Goal: Task Accomplishment & Management: Manage account settings

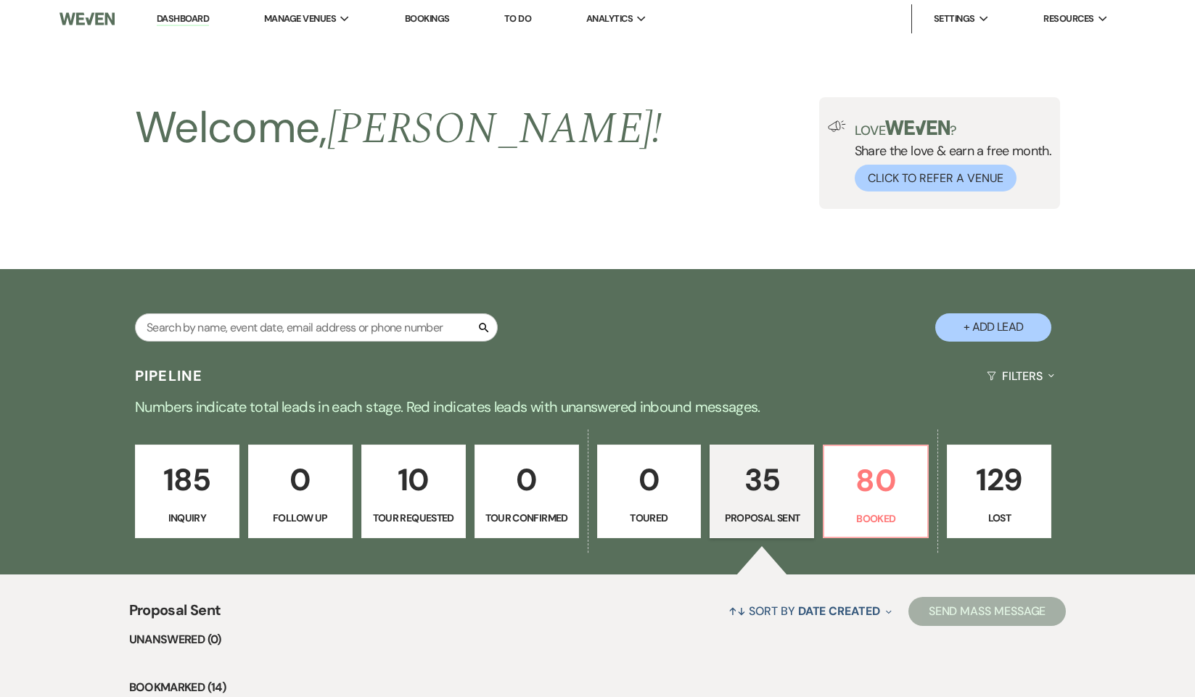
select select "6"
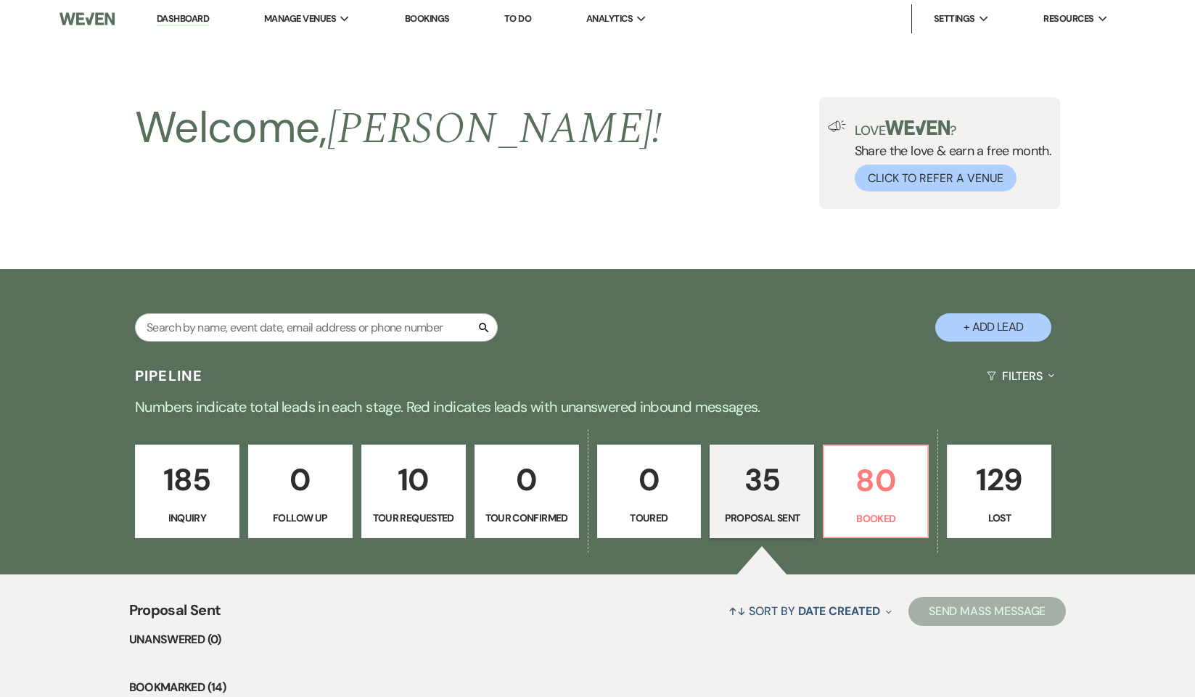
select select "6"
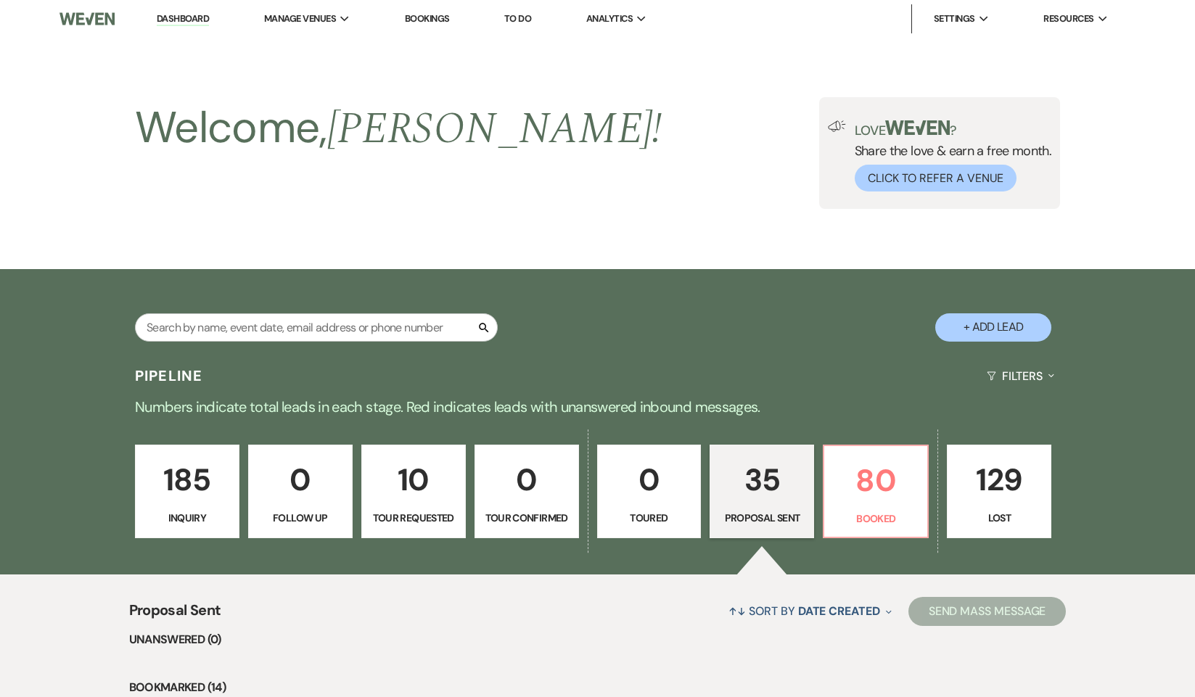
select select "6"
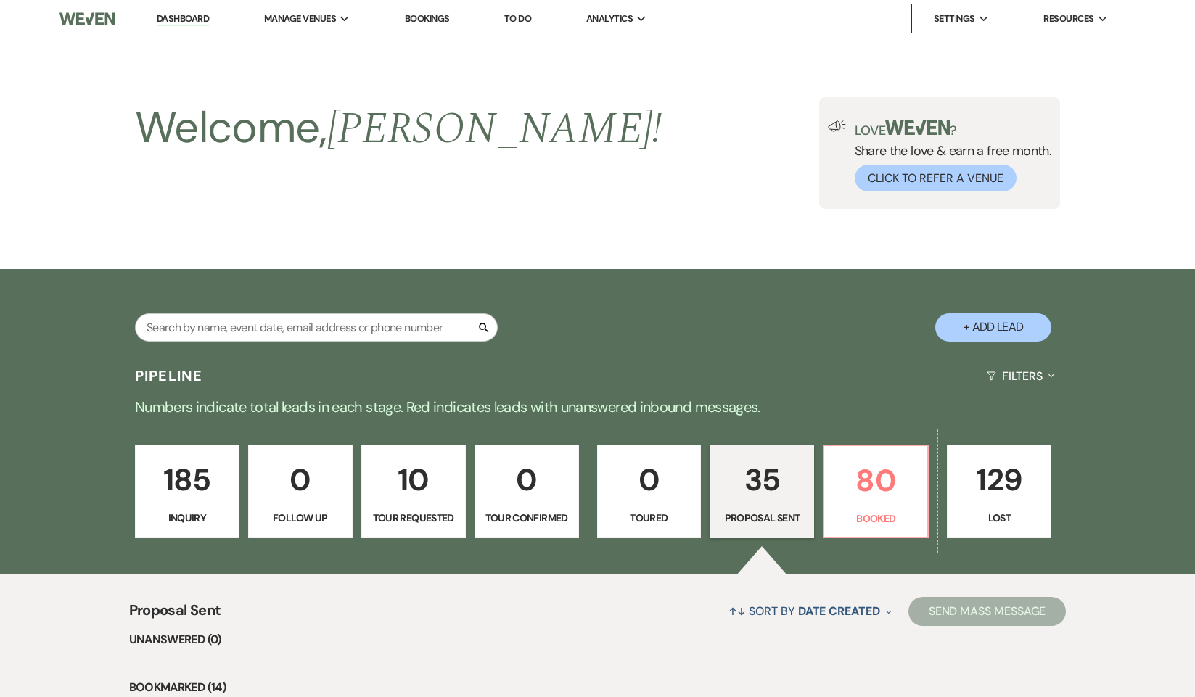
select select "6"
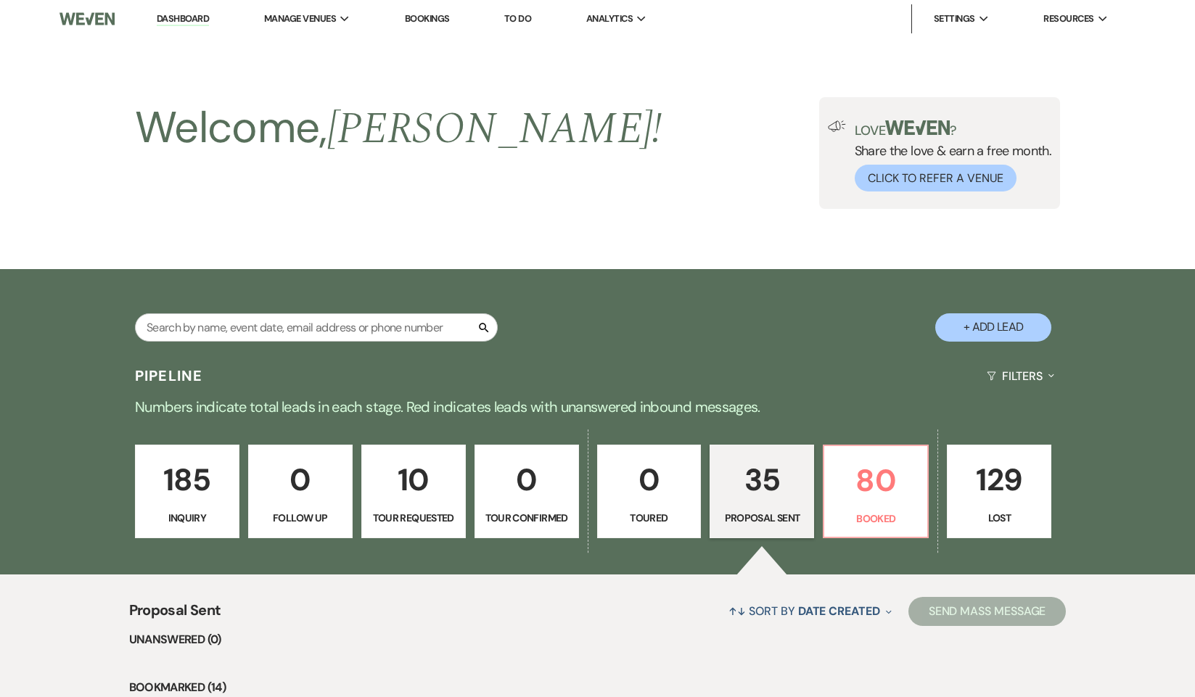
select select "6"
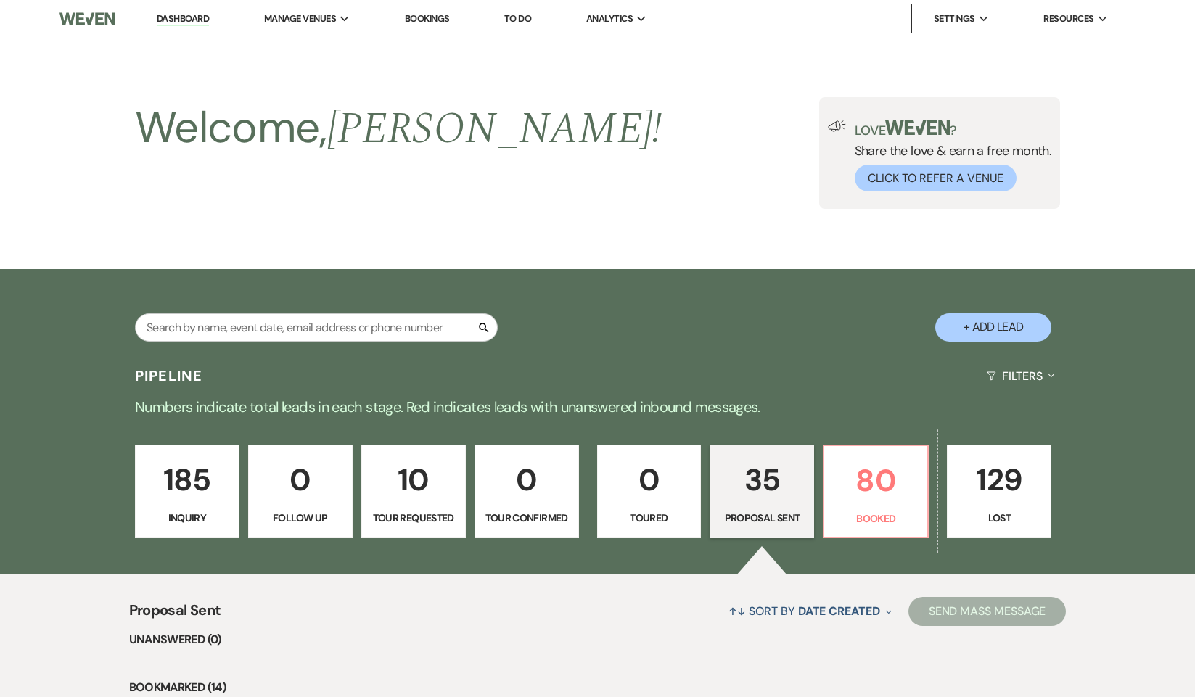
select select "6"
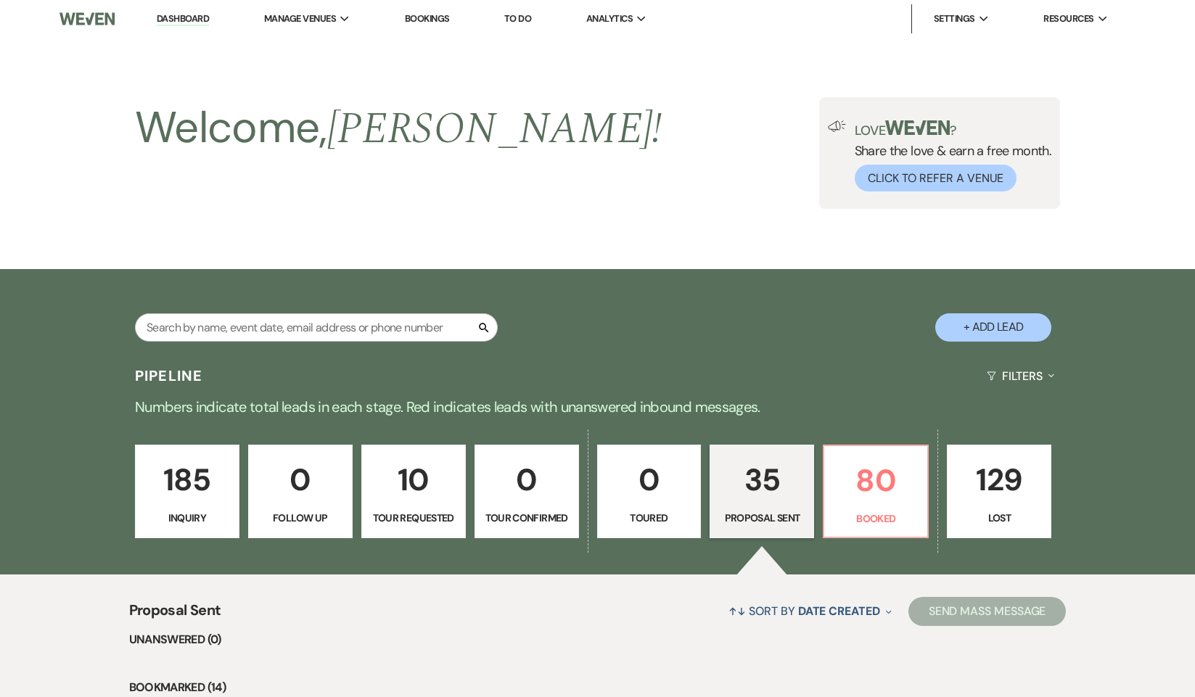
select select "6"
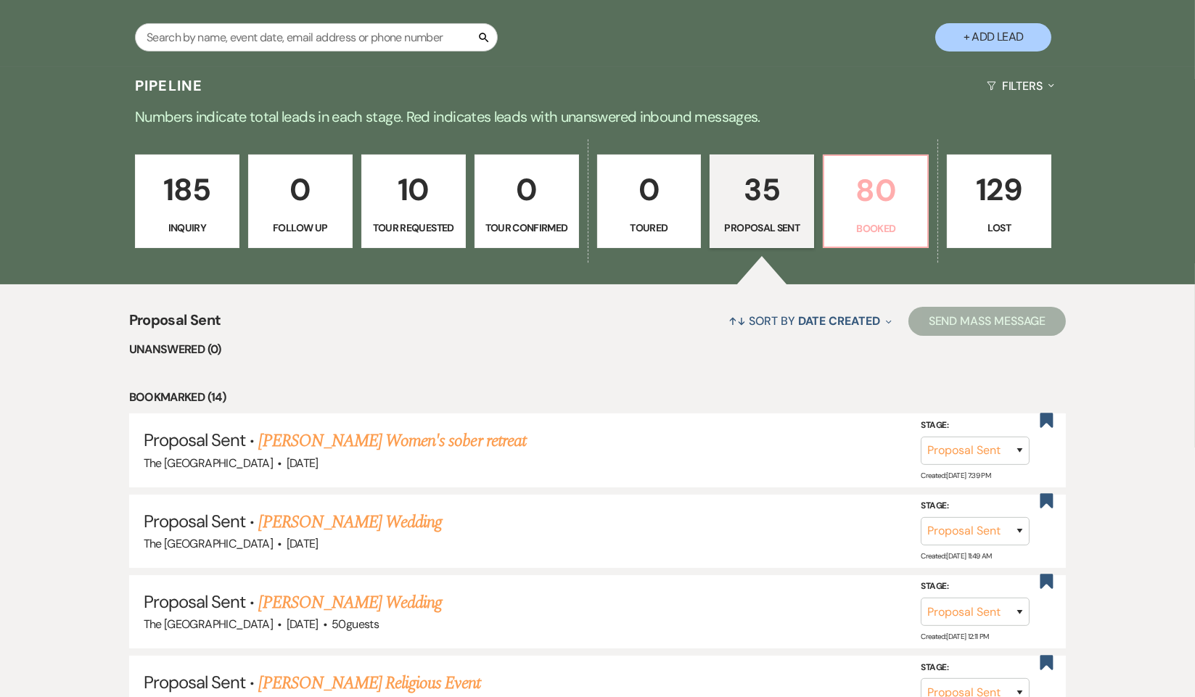
click at [909, 210] on p "80" at bounding box center [876, 190] width 86 height 49
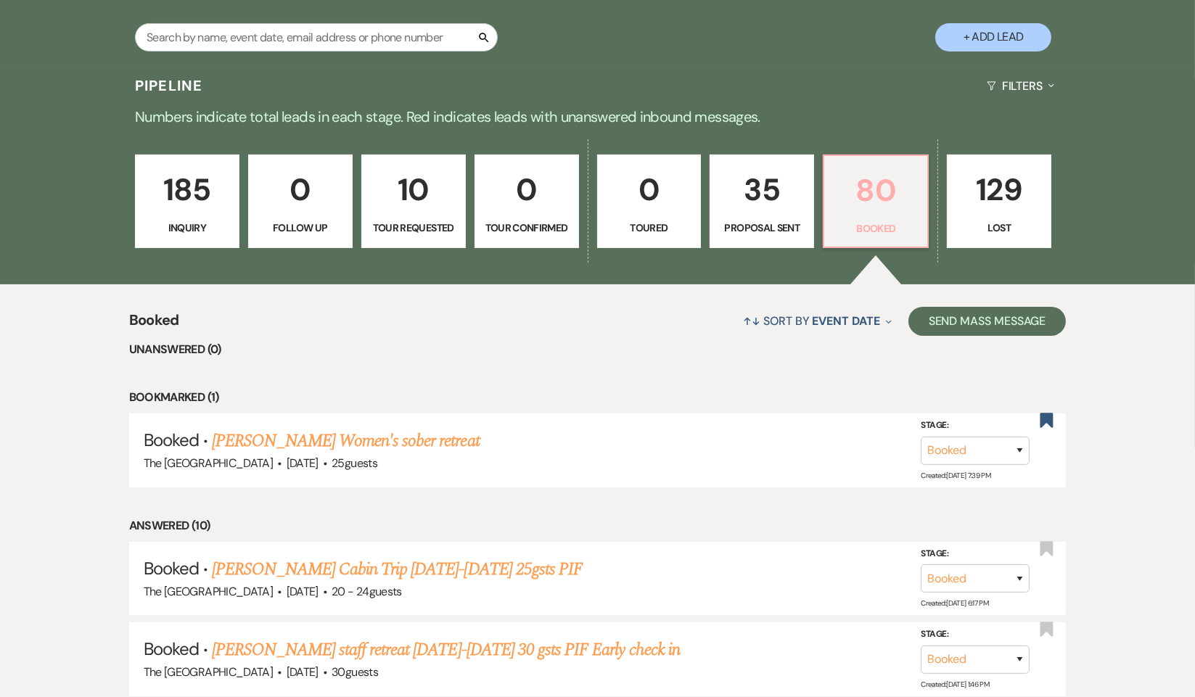
click at [862, 205] on p "80" at bounding box center [876, 190] width 86 height 49
click at [385, 435] on link "[PERSON_NAME] Women's sober retreat" at bounding box center [345, 441] width 267 height 26
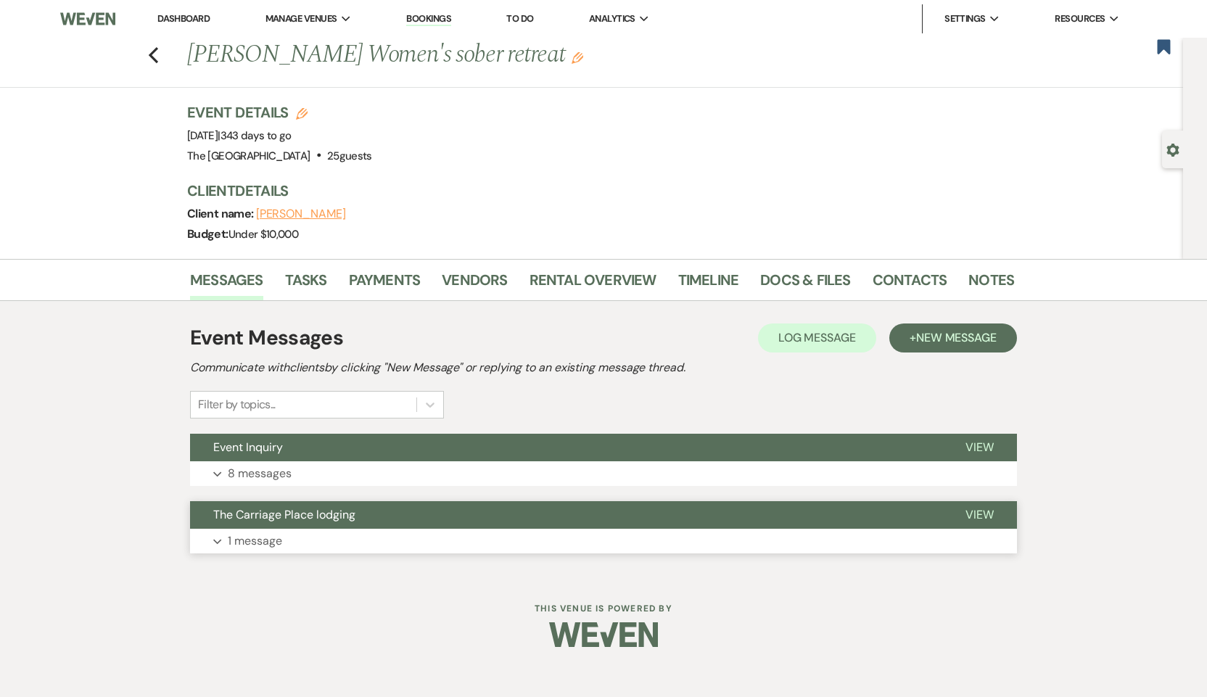
click at [263, 538] on p "1 message" at bounding box center [255, 541] width 54 height 19
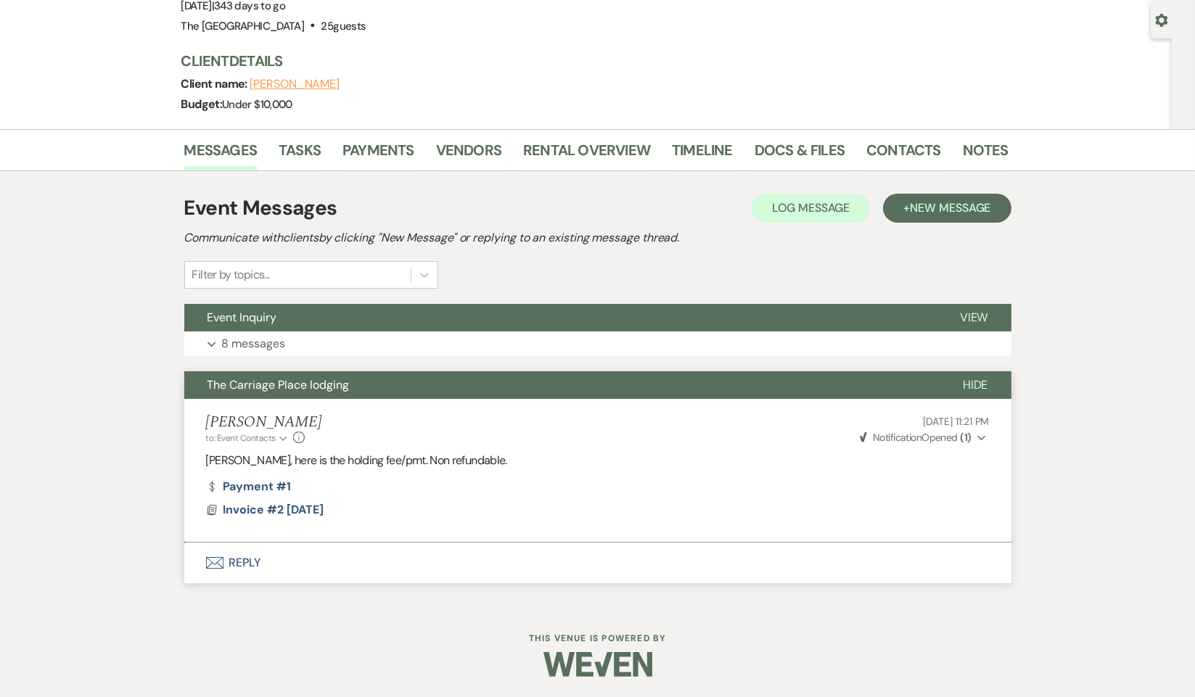
scroll to position [131, 0]
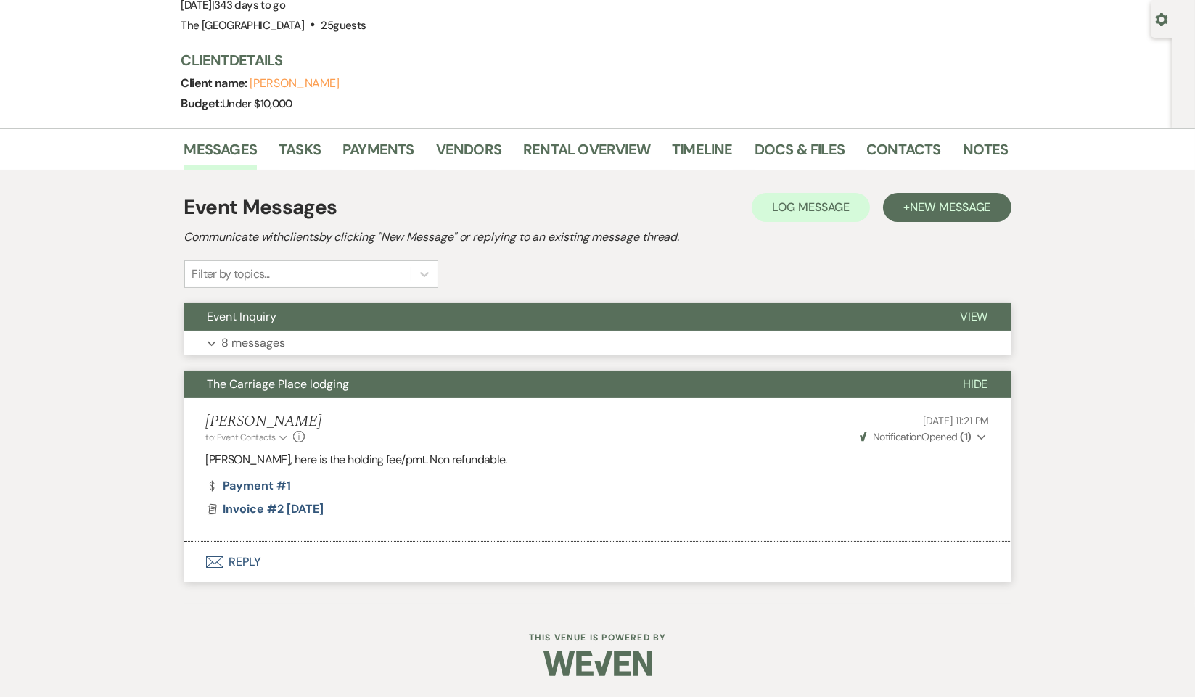
click at [246, 336] on p "8 messages" at bounding box center [254, 343] width 64 height 19
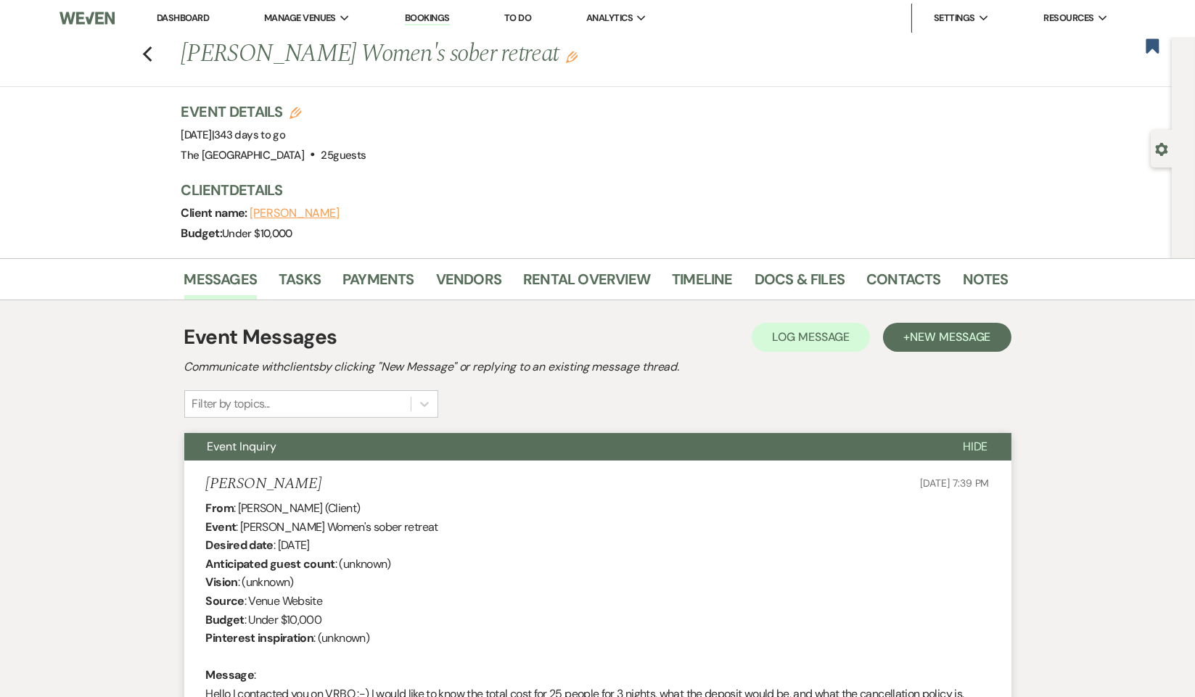
scroll to position [0, 0]
click at [152, 55] on icon "Previous" at bounding box center [147, 54] width 11 height 17
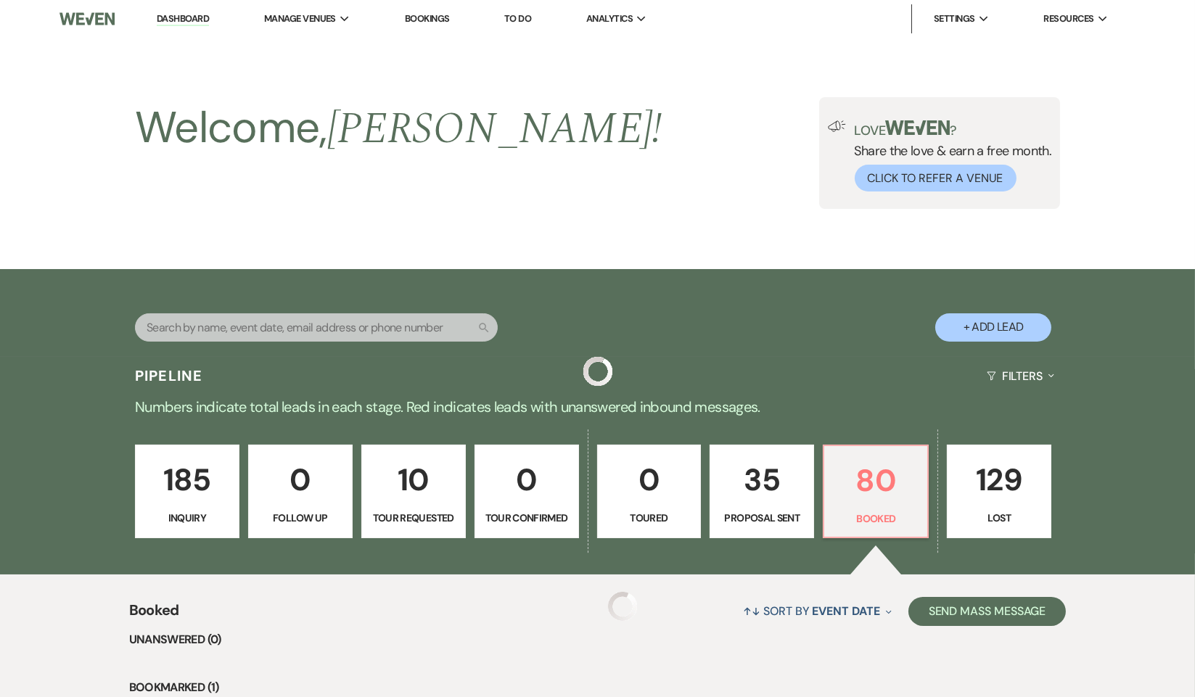
scroll to position [290, 0]
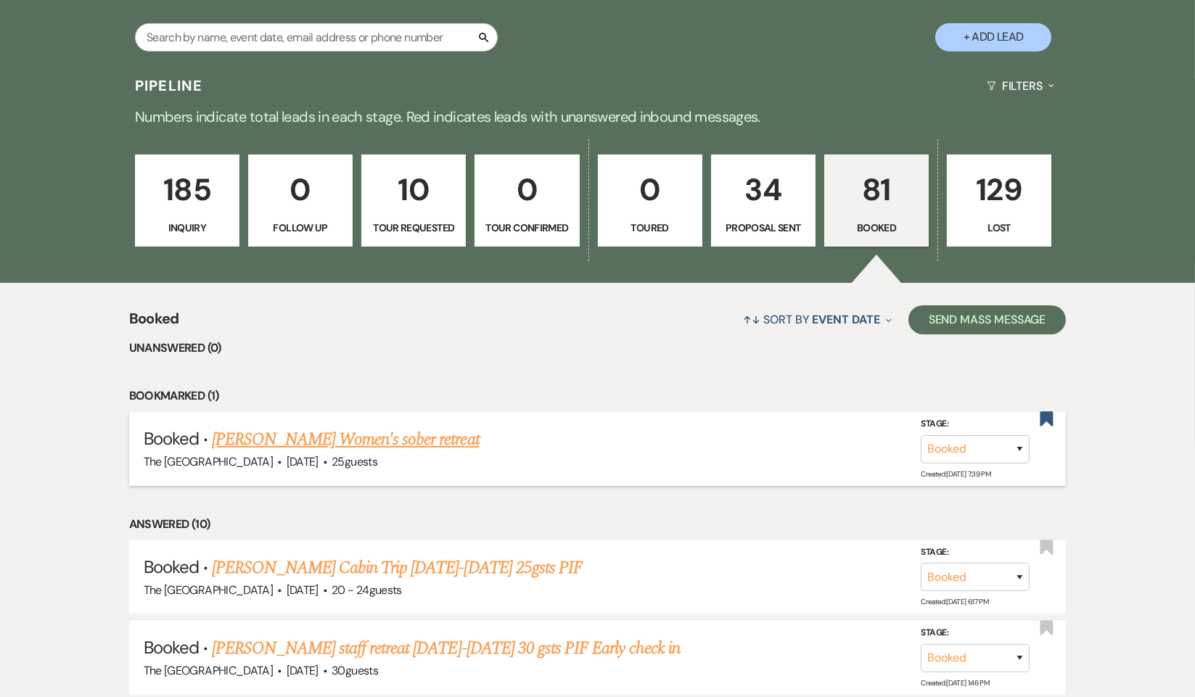
click at [340, 432] on link "[PERSON_NAME] Women's sober retreat" at bounding box center [345, 440] width 267 height 26
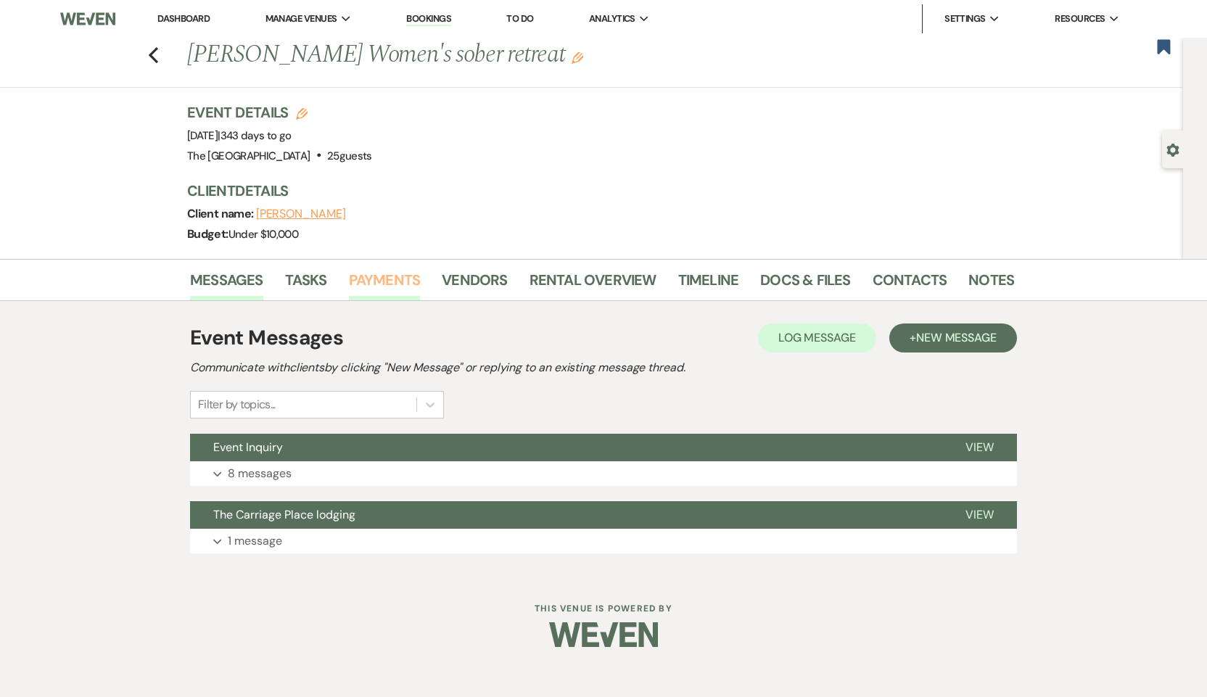
click at [398, 273] on link "Payments" at bounding box center [385, 284] width 72 height 32
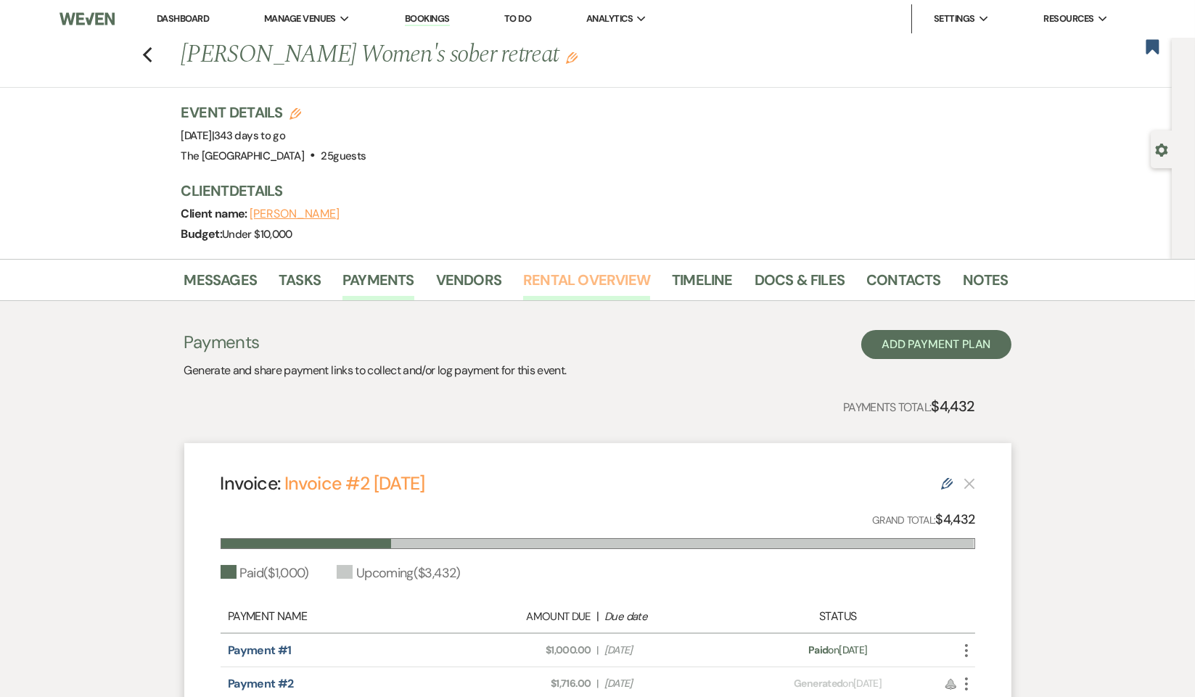
click at [634, 276] on link "Rental Overview" at bounding box center [586, 284] width 127 height 32
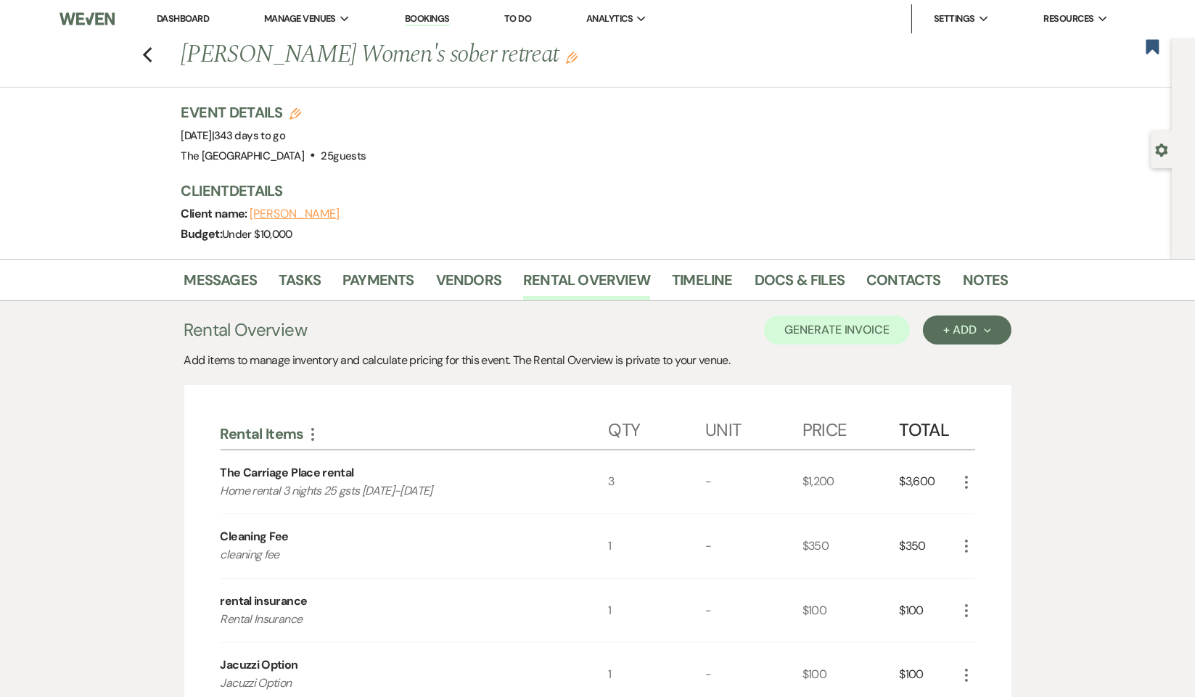
click at [566, 57] on use "button" at bounding box center [572, 58] width 12 height 12
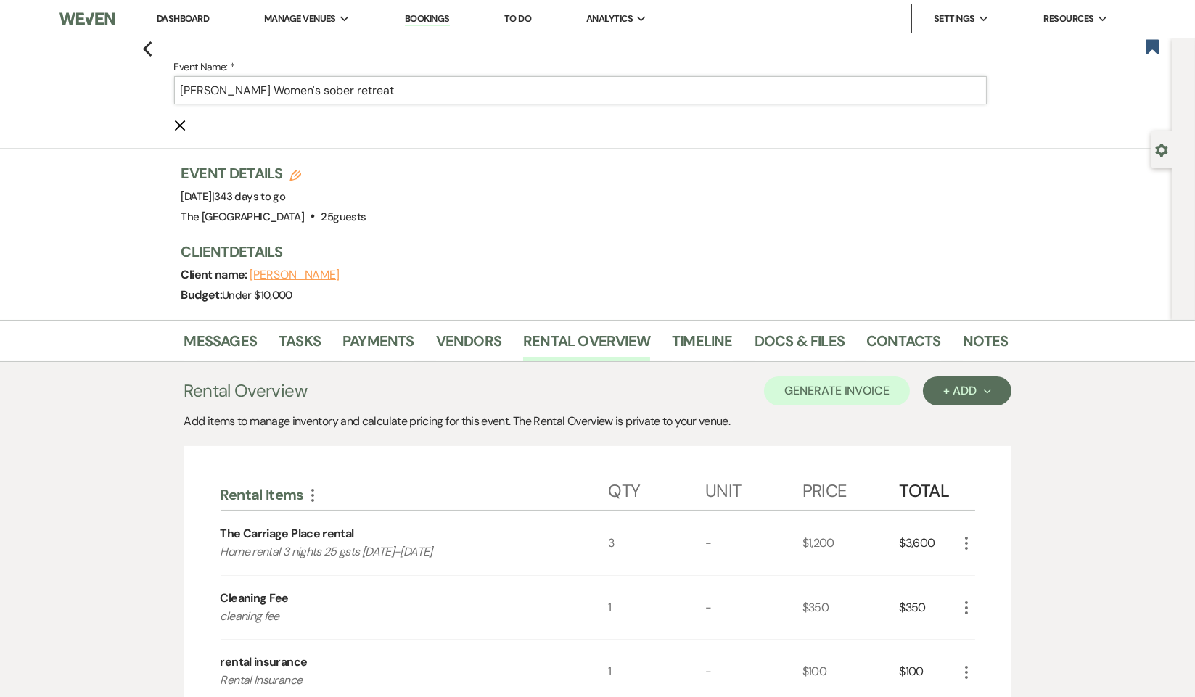
click at [454, 94] on input "[PERSON_NAME] Women's sober retreat" at bounding box center [580, 90] width 813 height 28
click at [457, 94] on input "[PERSON_NAME] Women's sober retreat" at bounding box center [580, 90] width 813 height 28
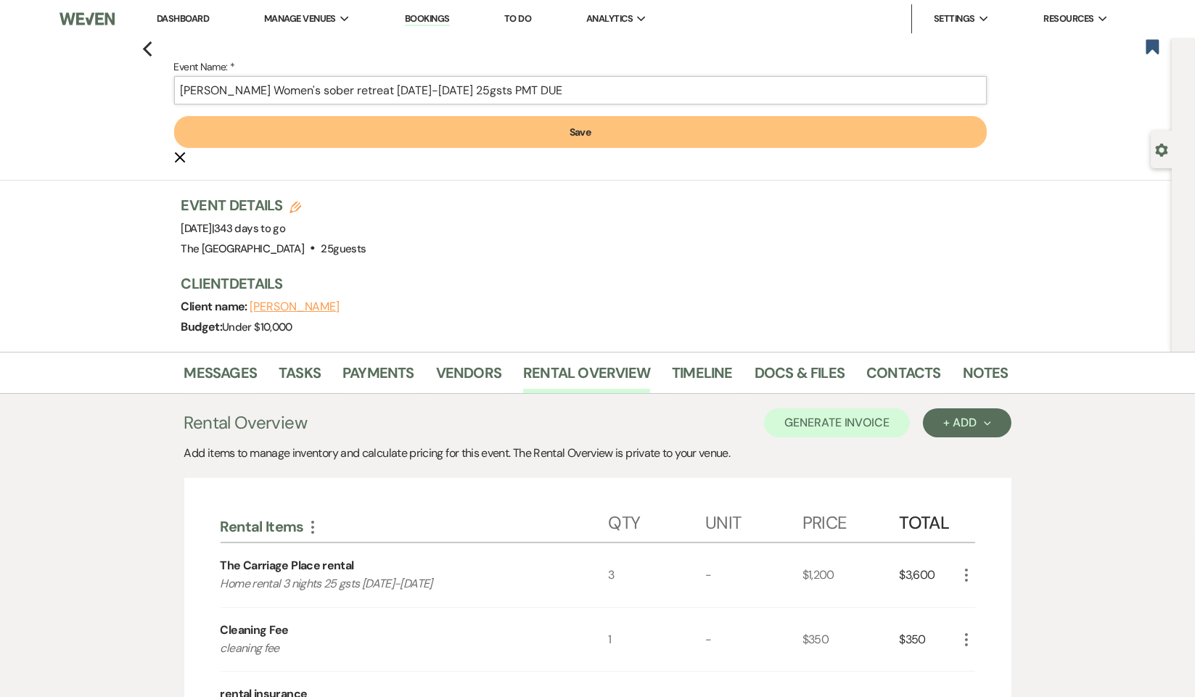
type input "[PERSON_NAME] Women's sober retreat [DATE]-[DATE] 25gsts PMT DUE"
click at [459, 125] on button "Save" at bounding box center [580, 132] width 813 height 32
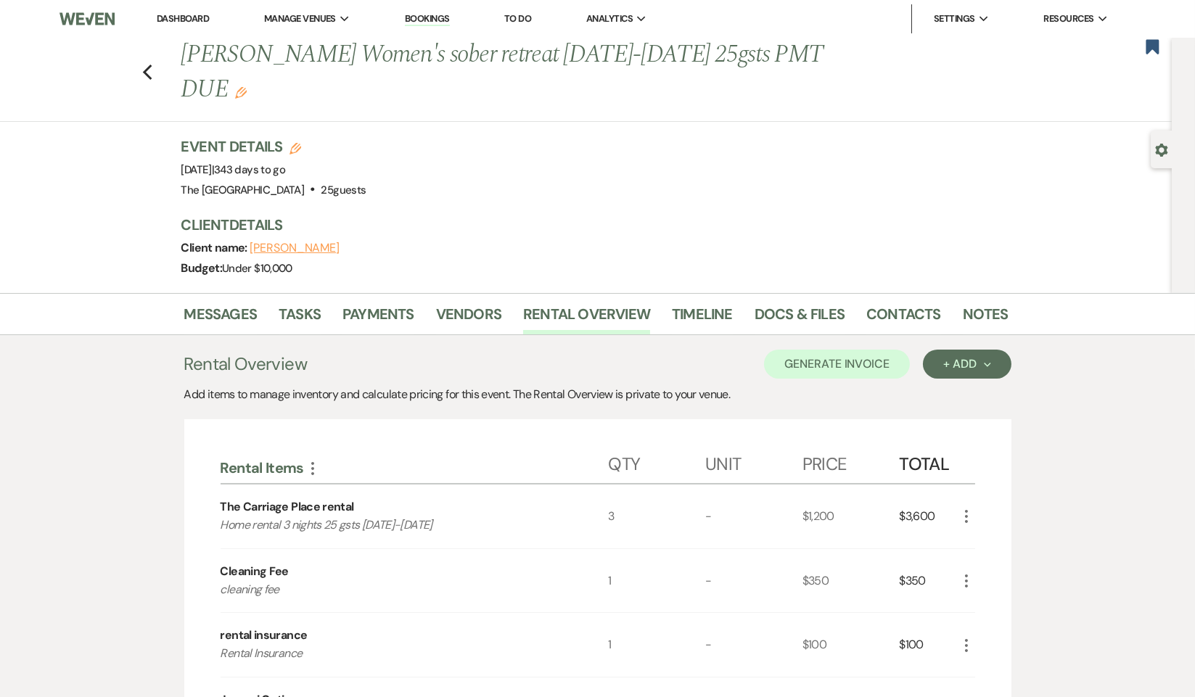
click at [301, 143] on use "button" at bounding box center [295, 149] width 12 height 12
select select "613"
select select "eventDateAnd"
select select "false"
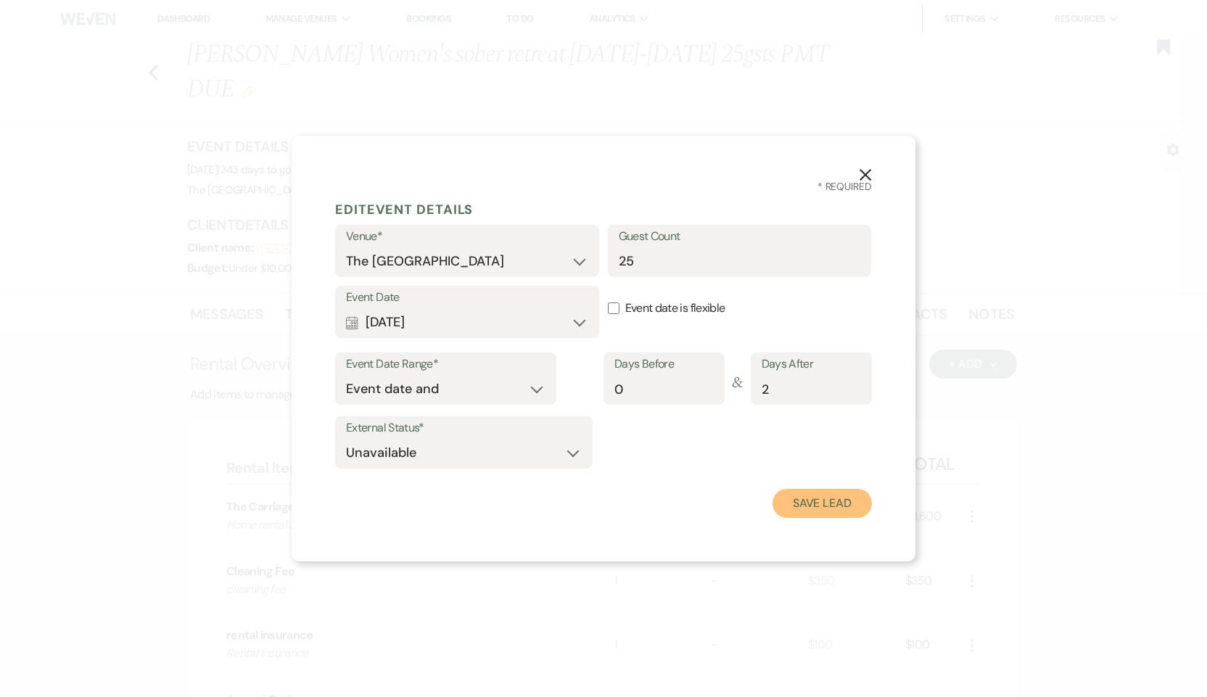
click at [804, 504] on button "Save Lead" at bounding box center [822, 503] width 99 height 29
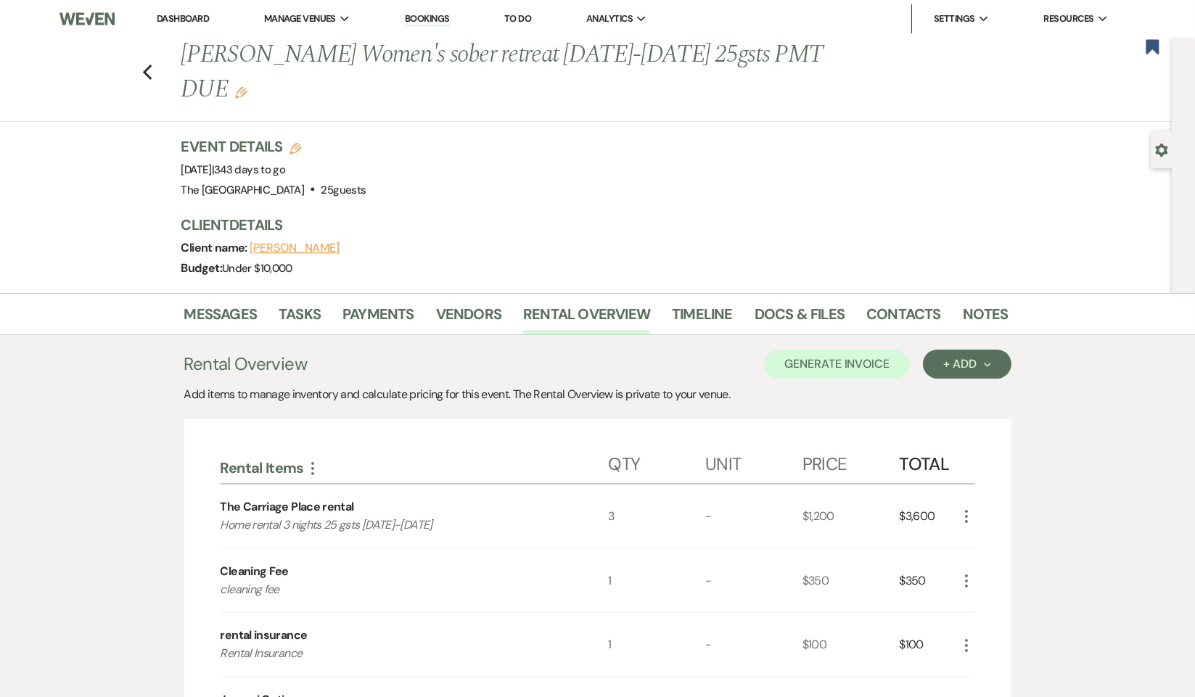
click at [311, 238] on div "Client name: [PERSON_NAME]" at bounding box center [587, 248] width 813 height 20
click at [311, 242] on button "[PERSON_NAME]" at bounding box center [295, 248] width 90 height 12
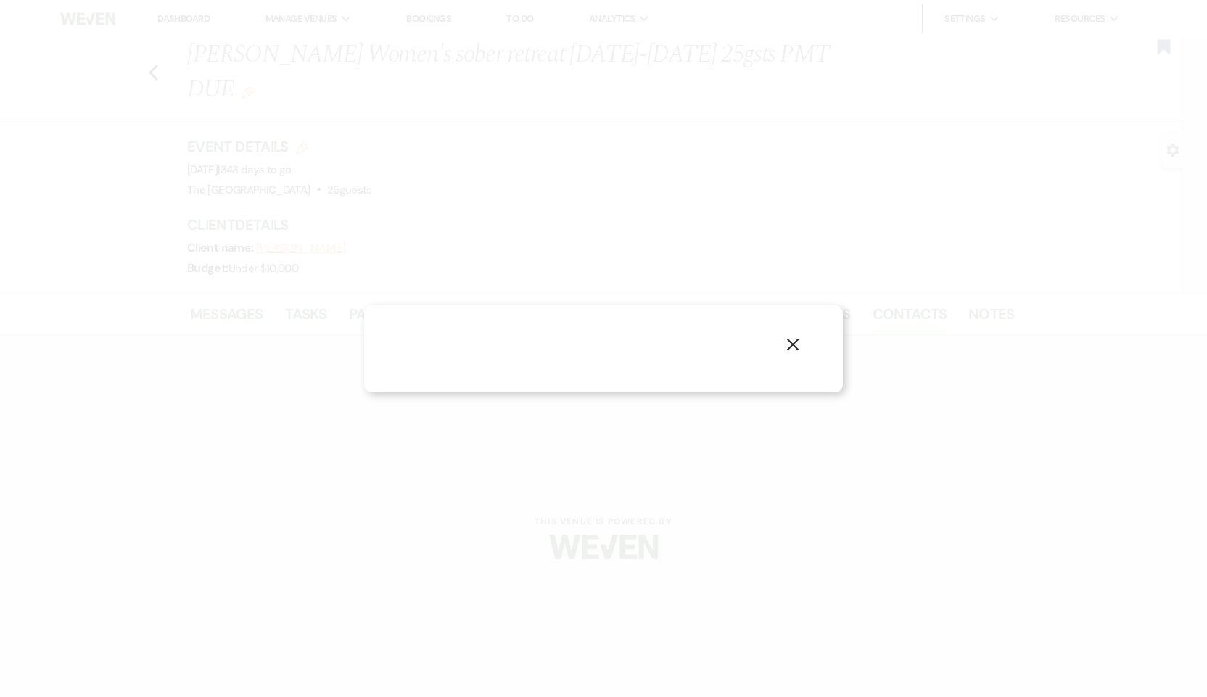
select select "1"
select select "email"
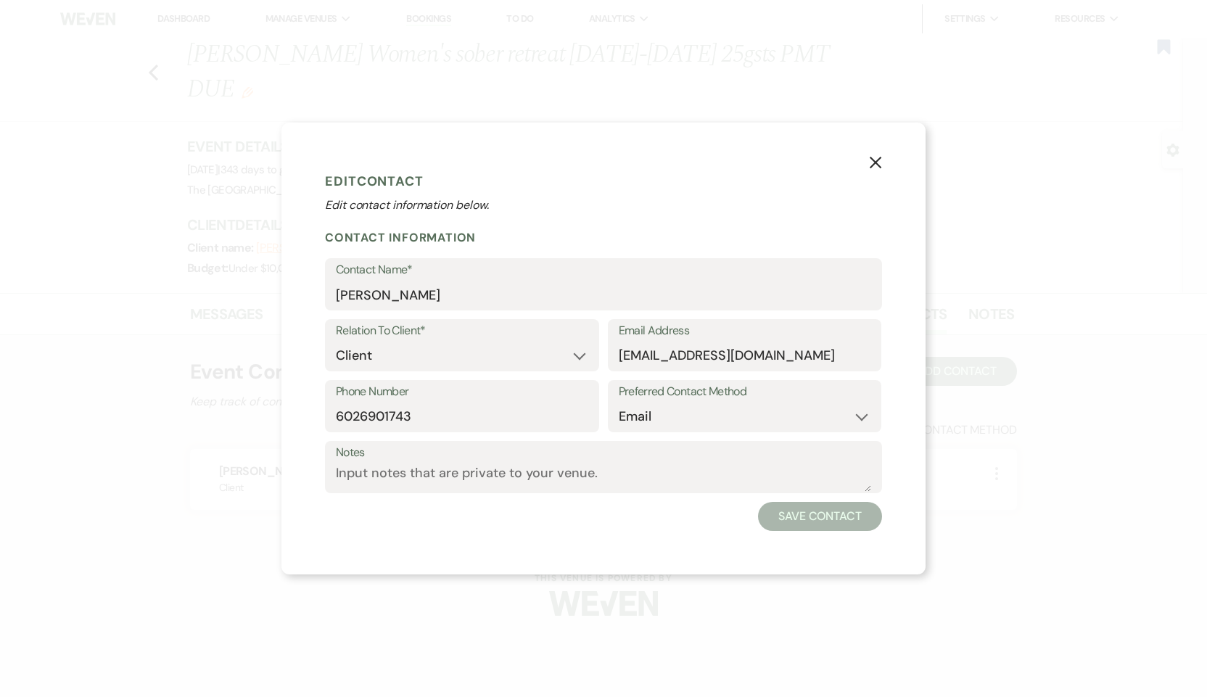
click at [876, 159] on icon "X" at bounding box center [875, 162] width 13 height 13
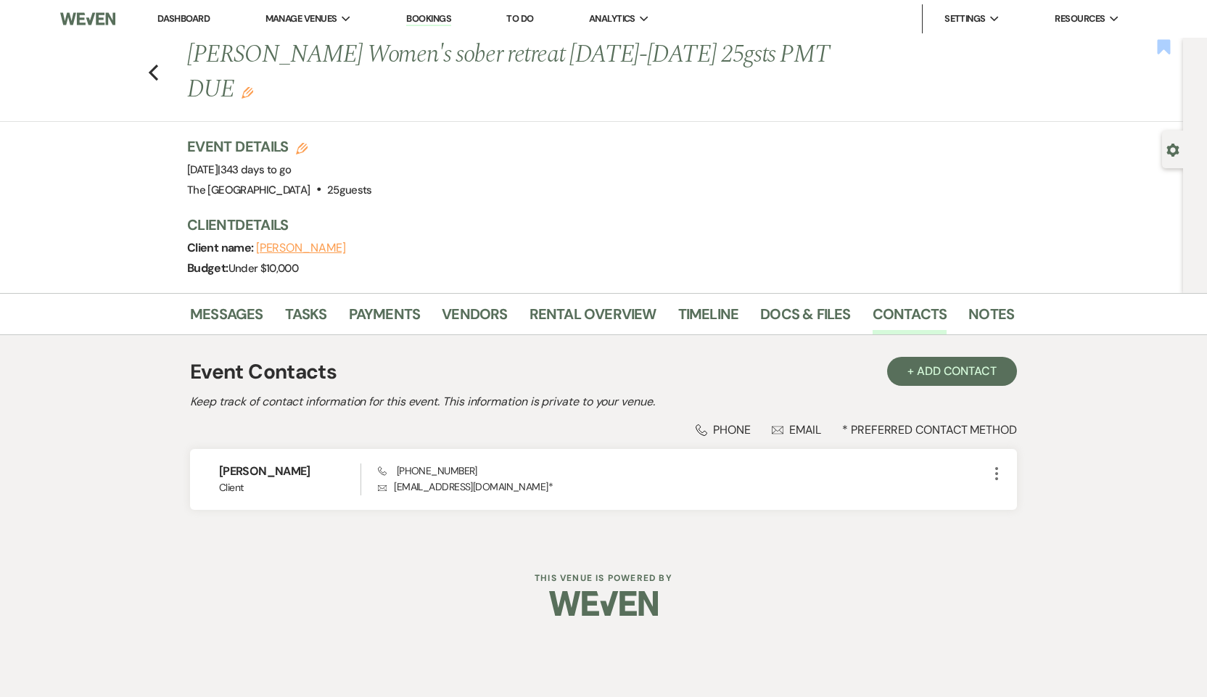
click at [1162, 47] on use "button" at bounding box center [1164, 46] width 13 height 15
click at [149, 64] on icon "Previous" at bounding box center [153, 72] width 11 height 17
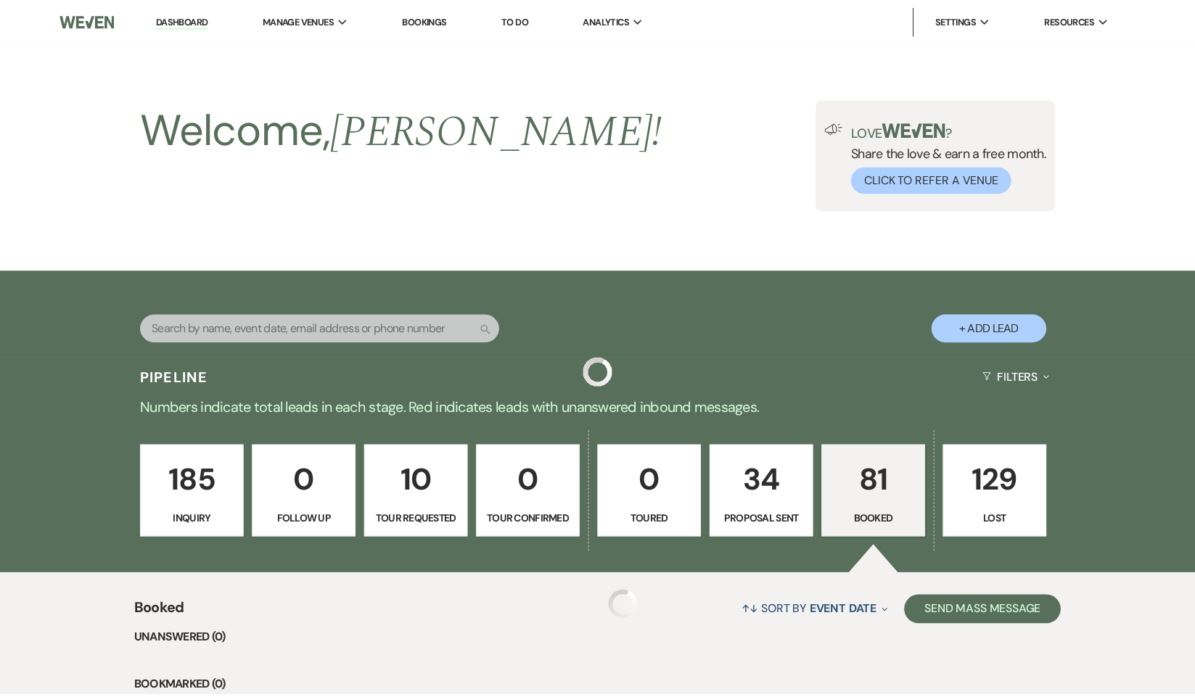
scroll to position [290, 0]
